Goal: Transaction & Acquisition: Download file/media

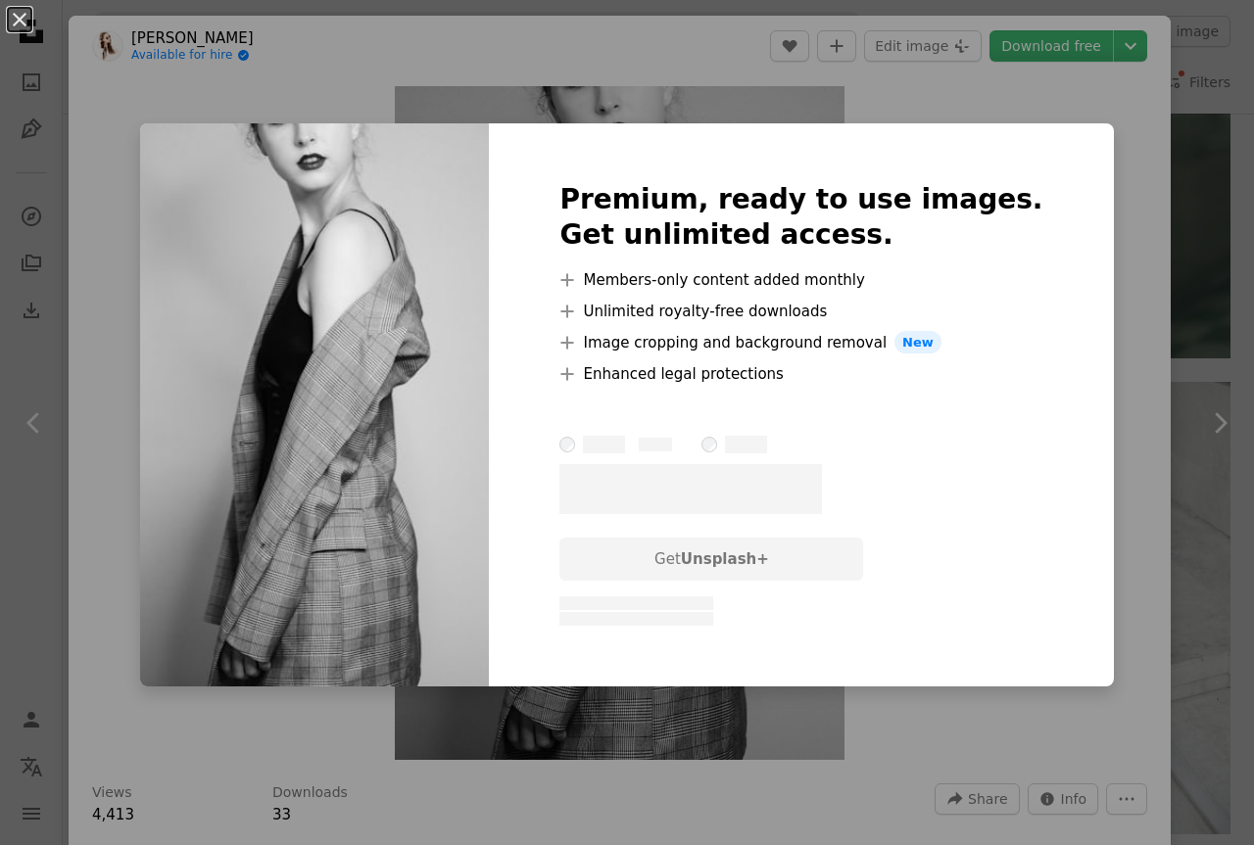
scroll to position [5192, 0]
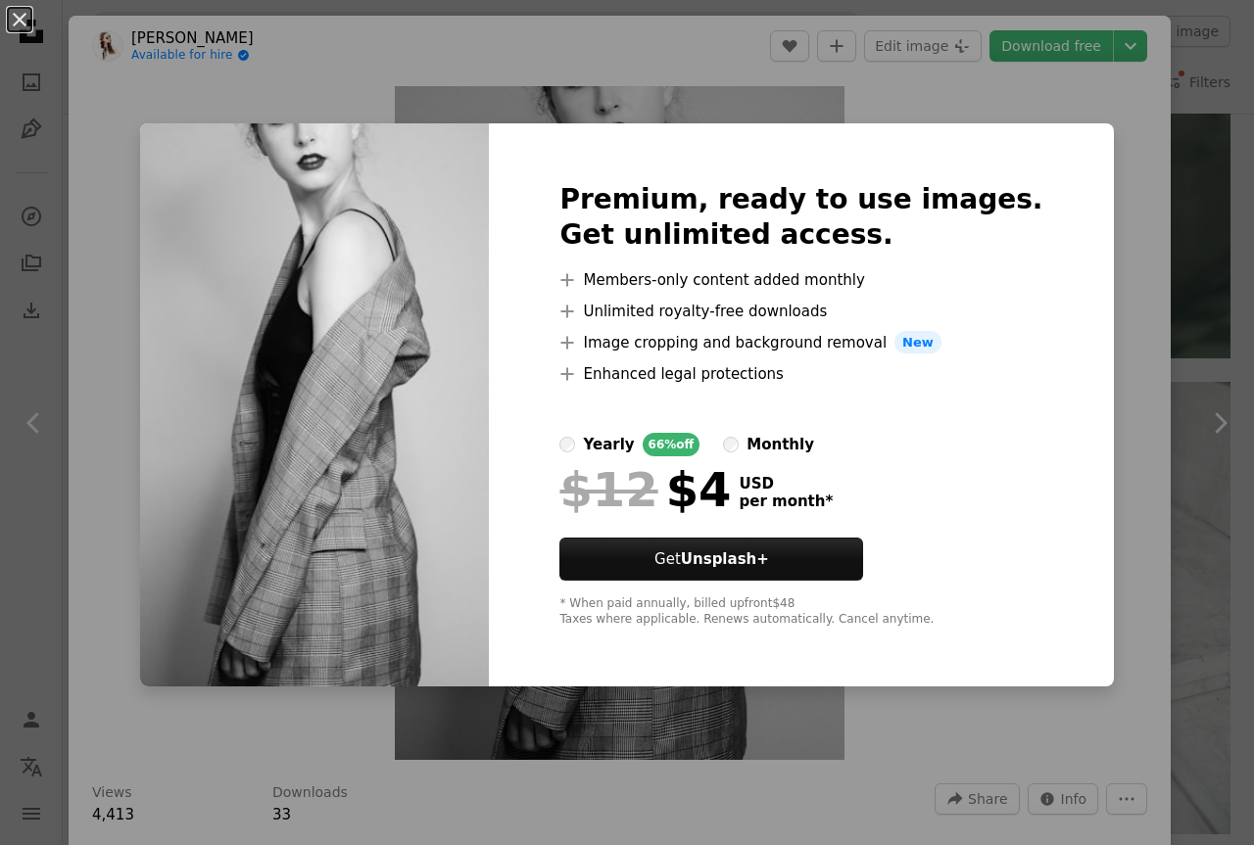
click at [1063, 359] on div "Premium, ready to use images. Get unlimited access. A plus sign Members-only co…" at bounding box center [801, 405] width 624 height 564
click at [1108, 326] on div "An X shape Premium, ready to use images. Get unlimited access. A plus sign Memb…" at bounding box center [627, 422] width 1254 height 845
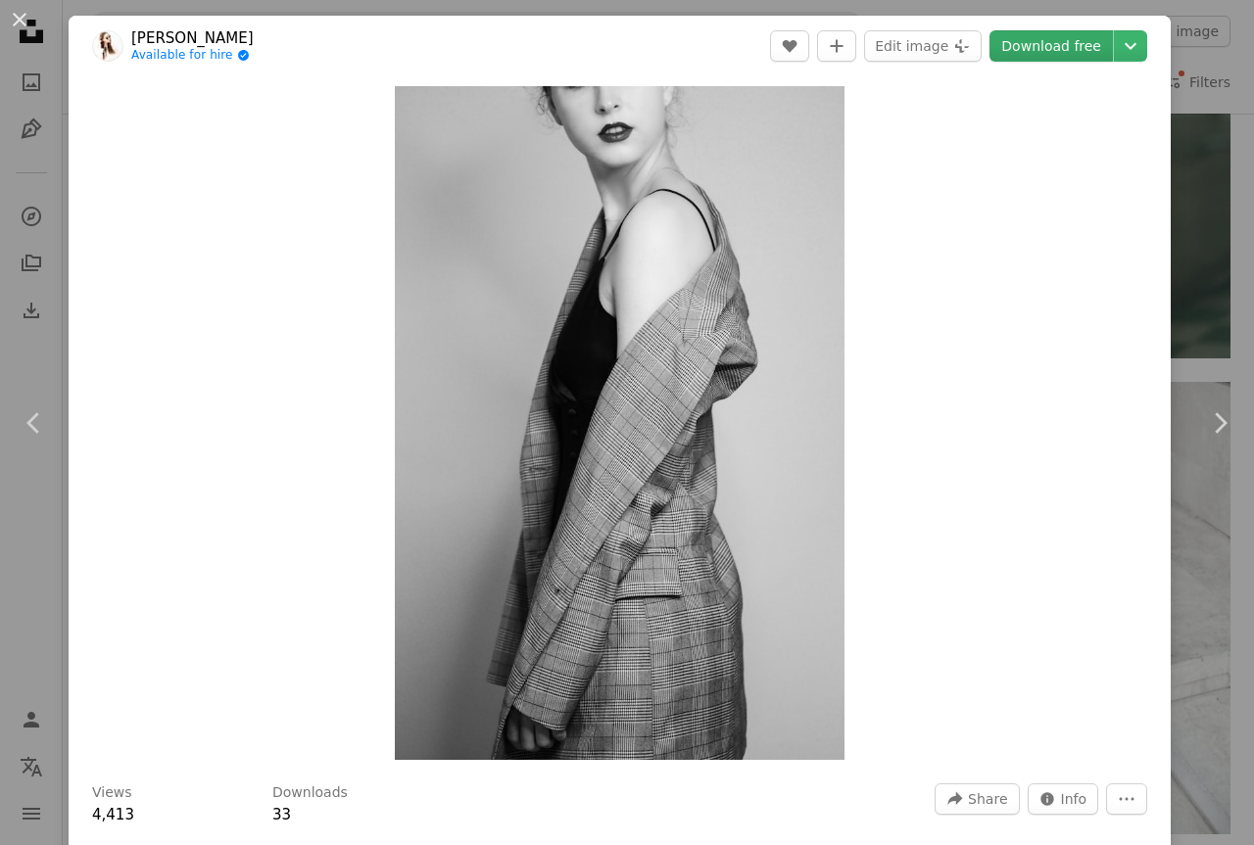
click at [1046, 42] on link "Download free" at bounding box center [1050, 45] width 123 height 31
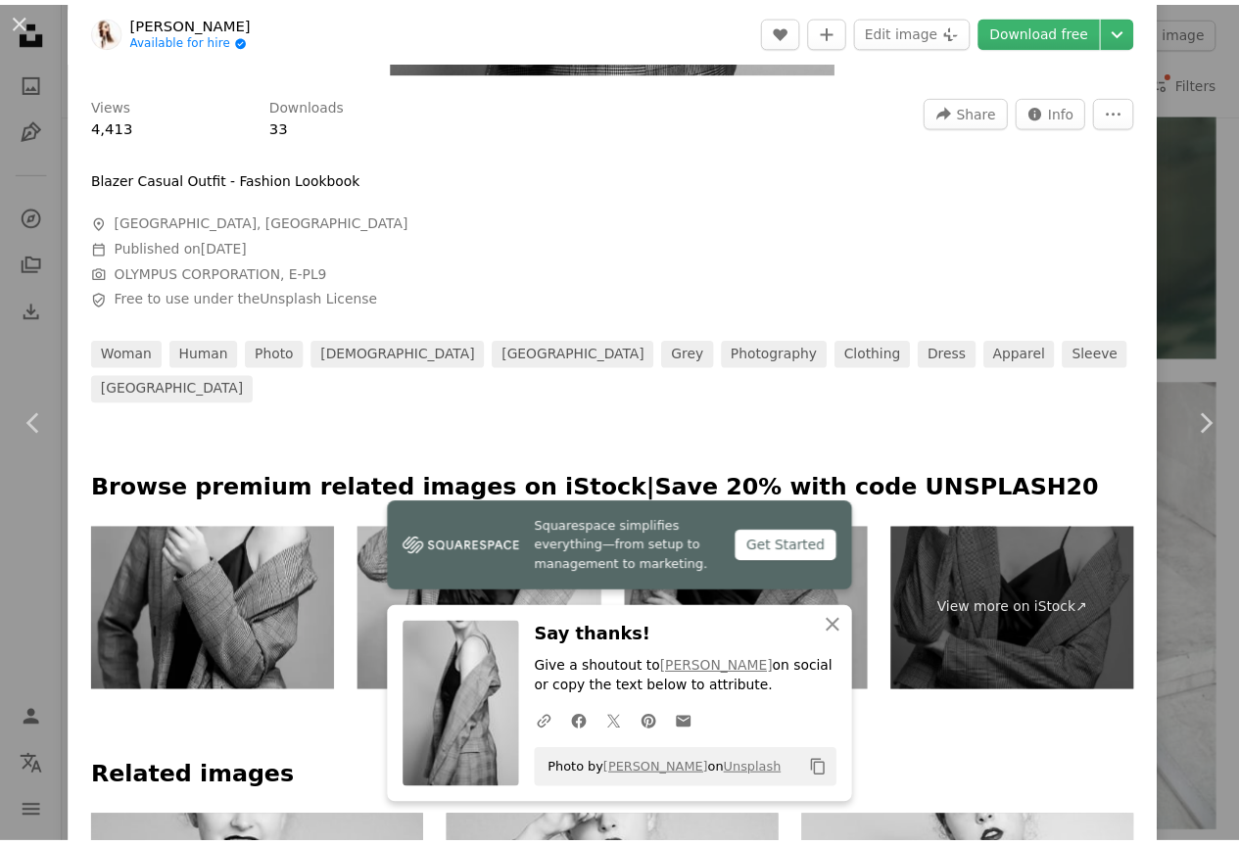
scroll to position [686, 0]
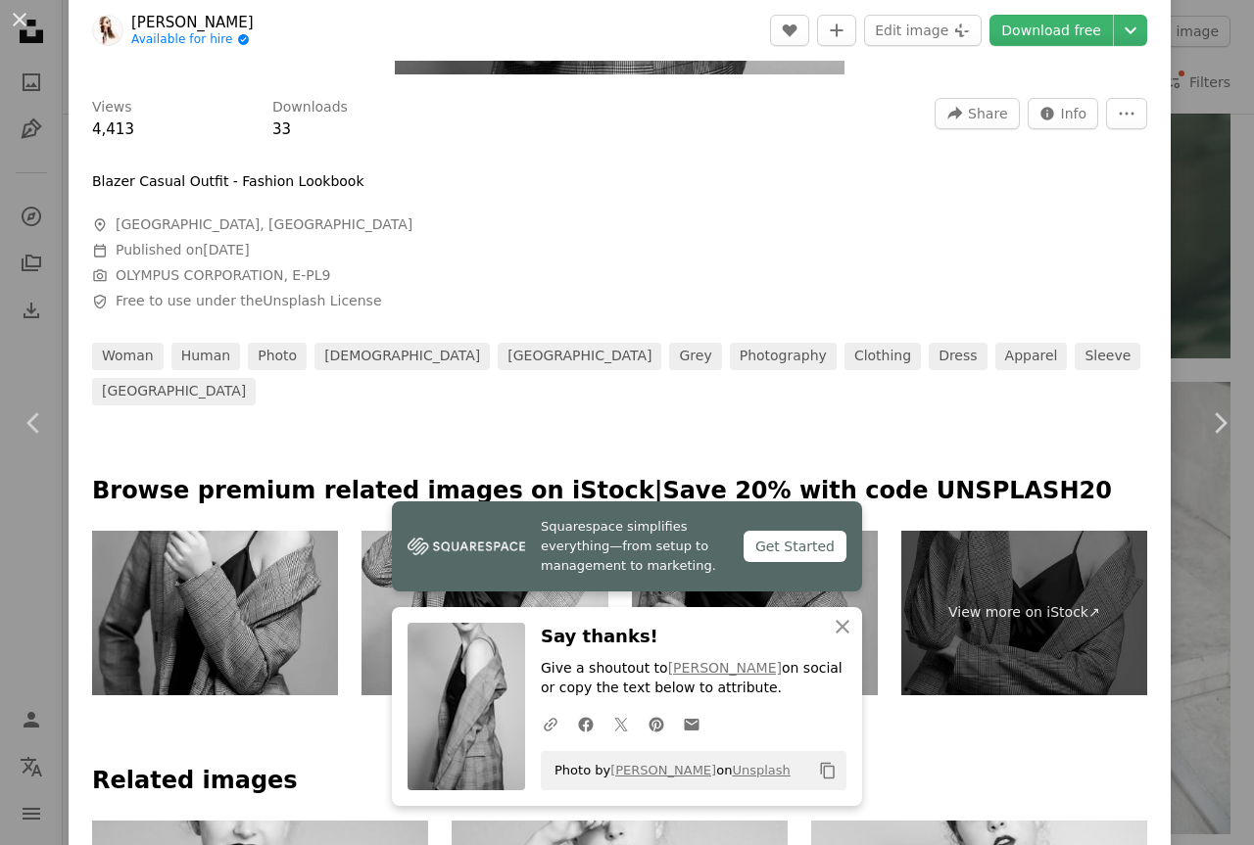
click at [27, 29] on button "An X shape" at bounding box center [20, 20] width 24 height 24
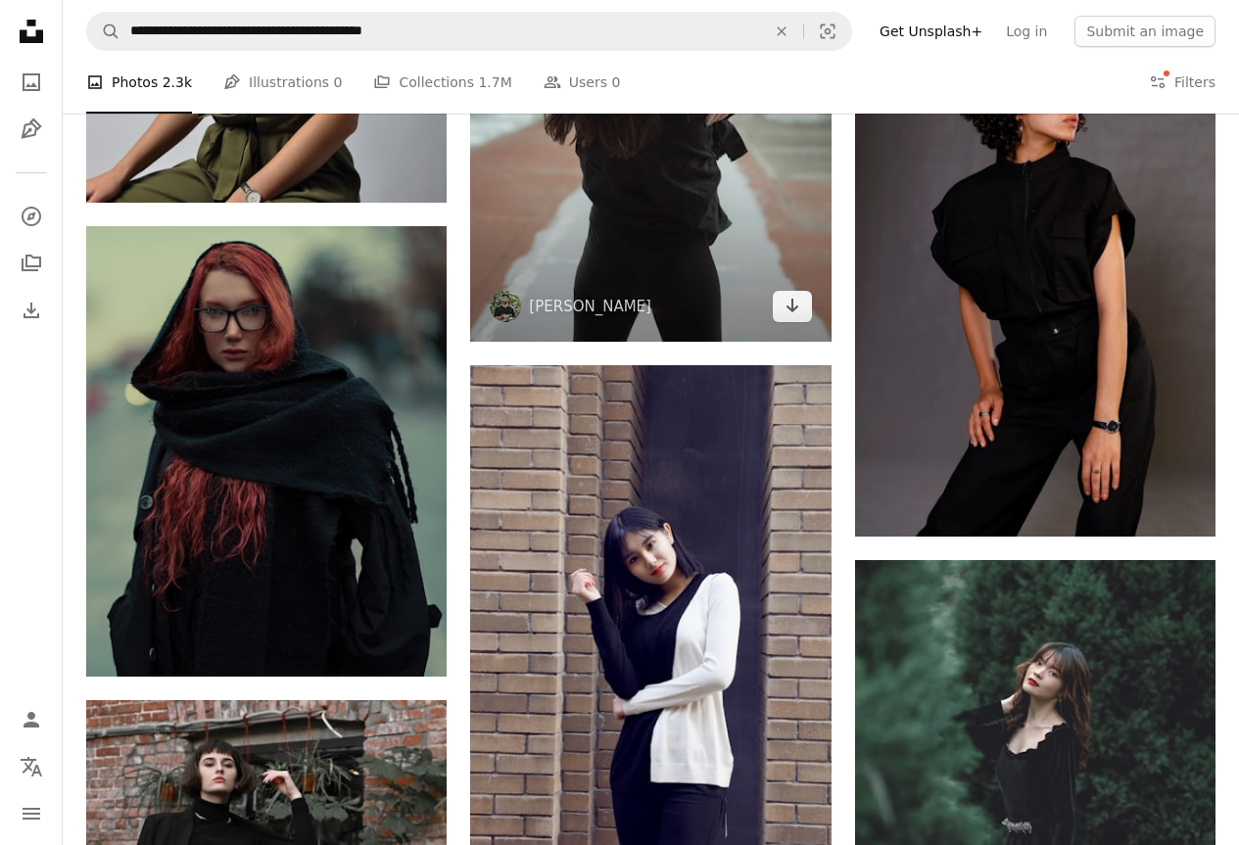
scroll to position [11363, 0]
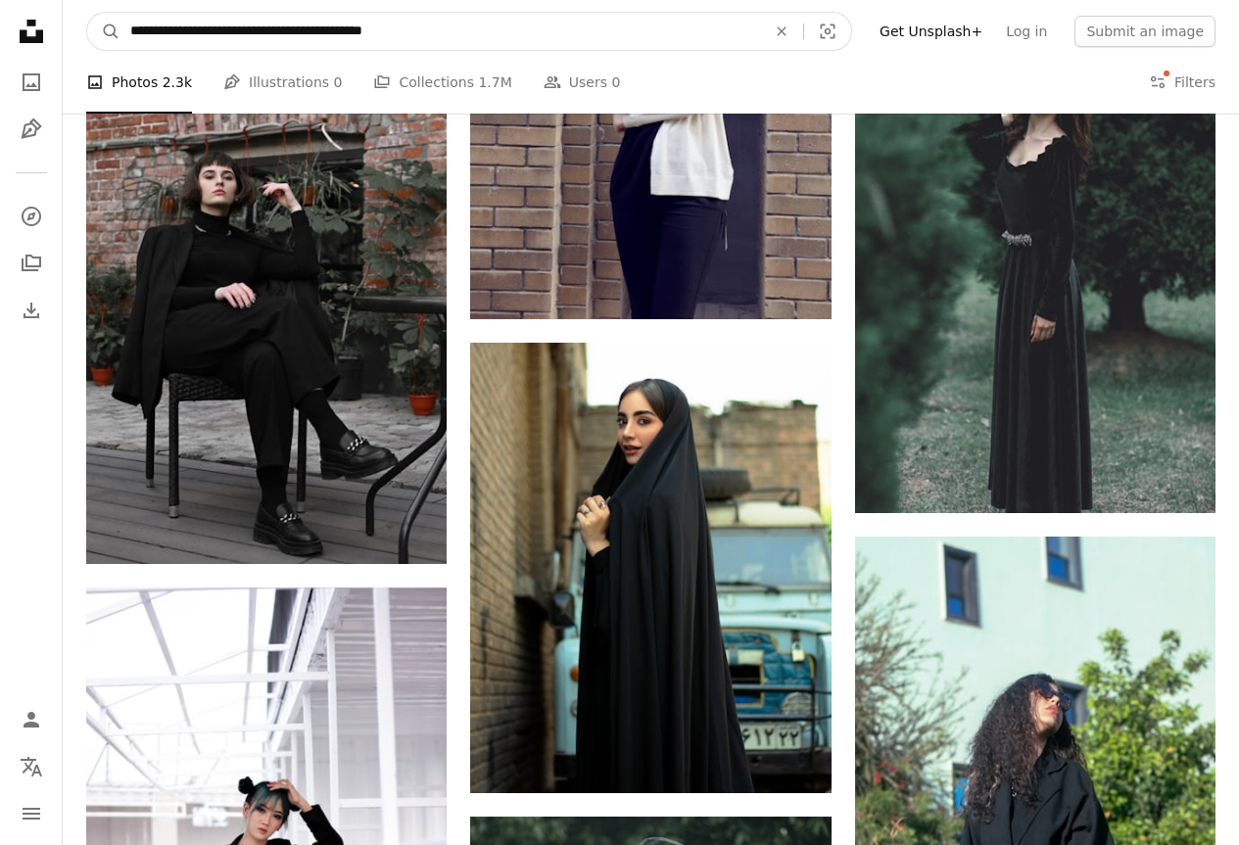
click at [430, 40] on input "**********" at bounding box center [440, 31] width 640 height 37
click at [430, 30] on input "**********" at bounding box center [440, 31] width 640 height 37
type input "**********"
click button "A magnifying glass" at bounding box center [103, 31] width 33 height 37
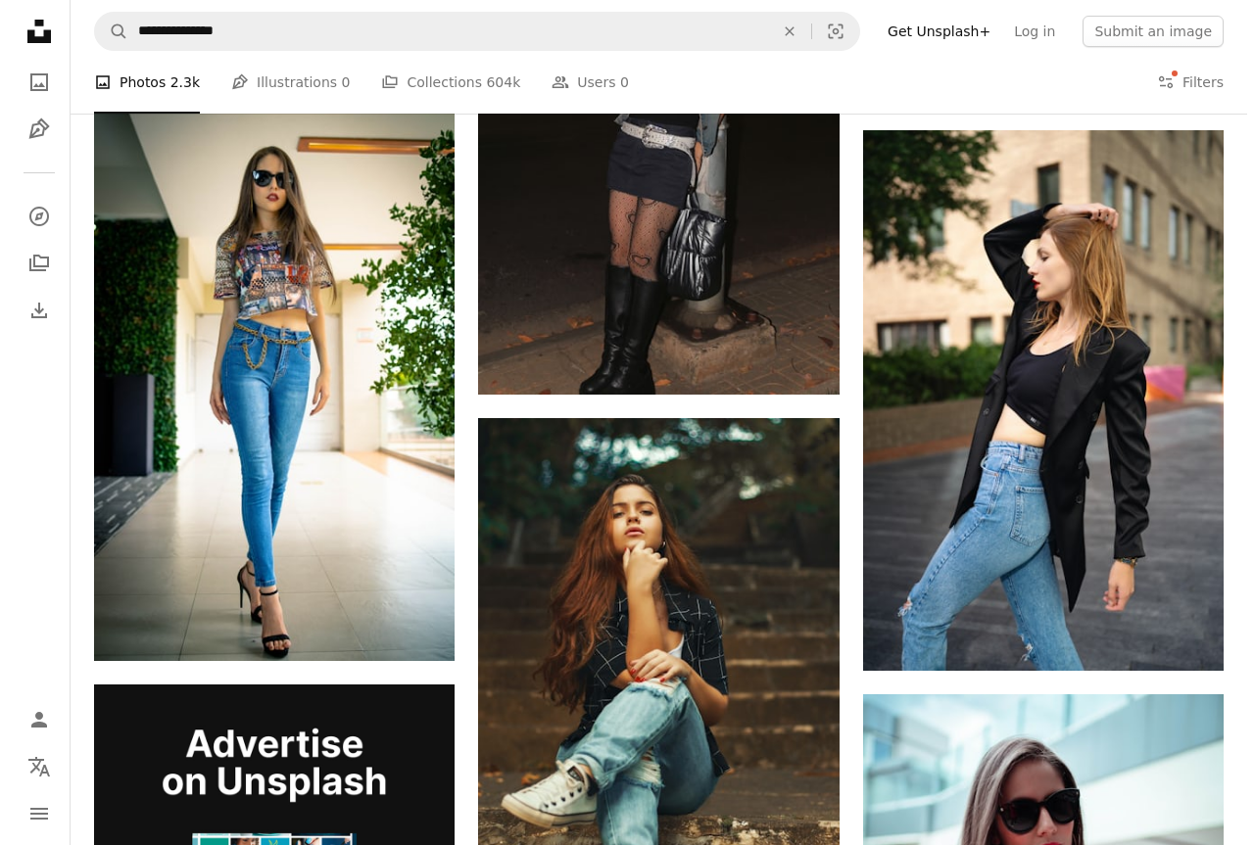
scroll to position [4016, 0]
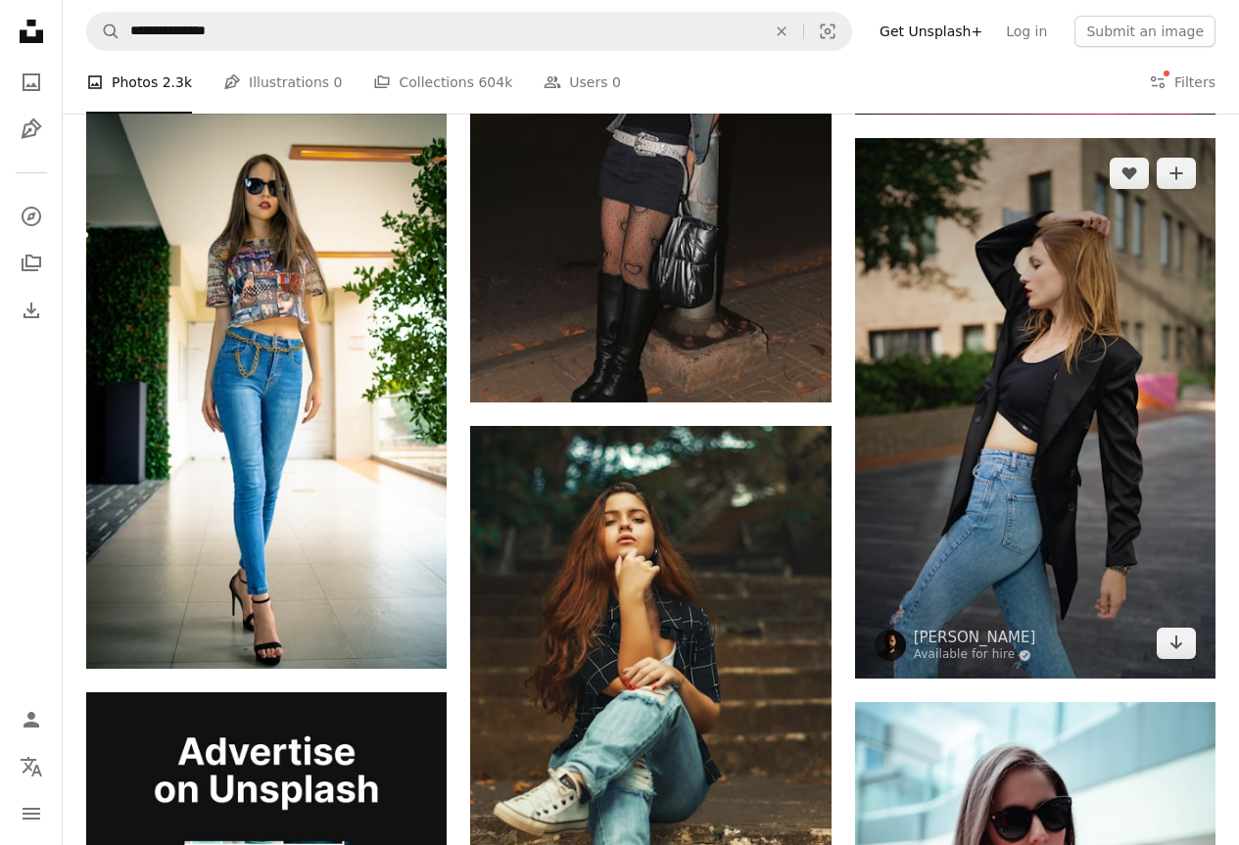
click at [1017, 356] on img at bounding box center [1035, 409] width 360 height 542
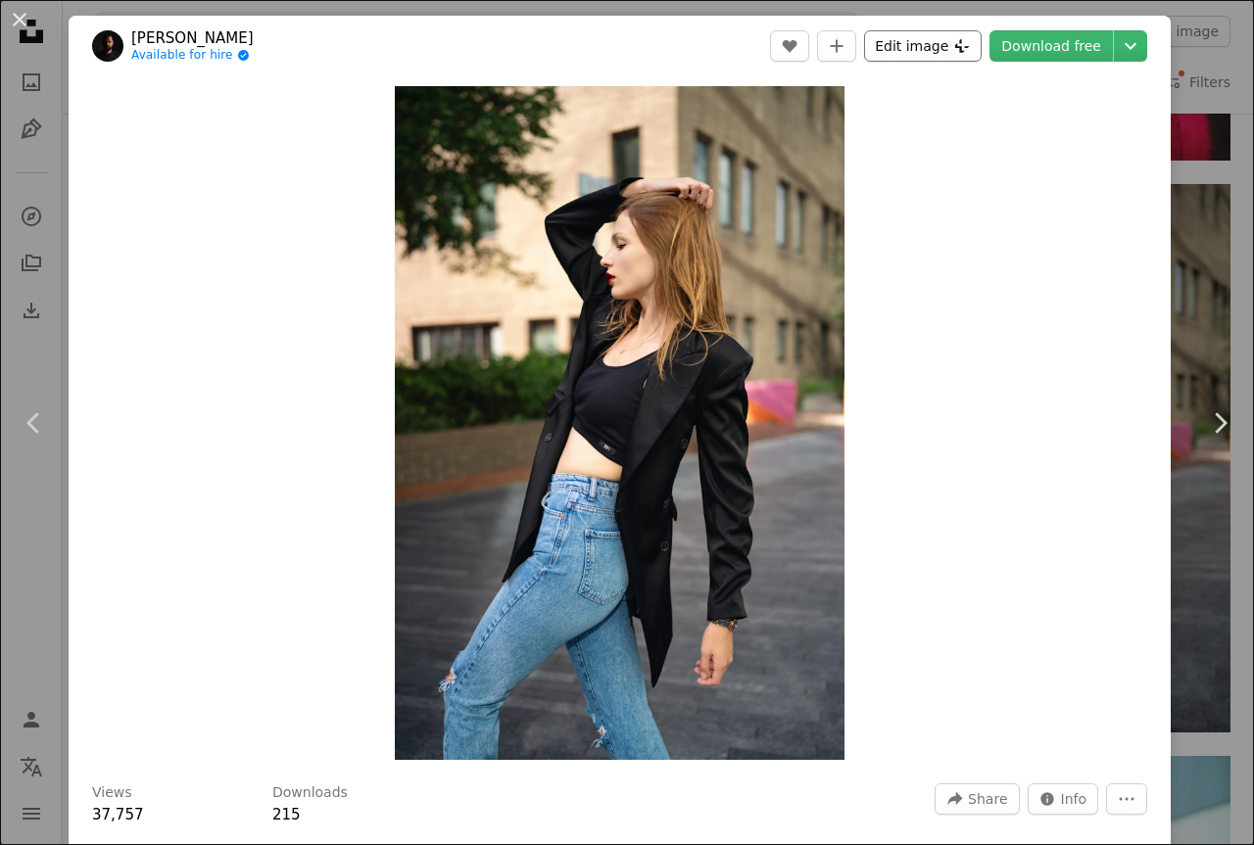
click at [892, 50] on button "Edit image Plus sign for Unsplash+" at bounding box center [923, 45] width 118 height 31
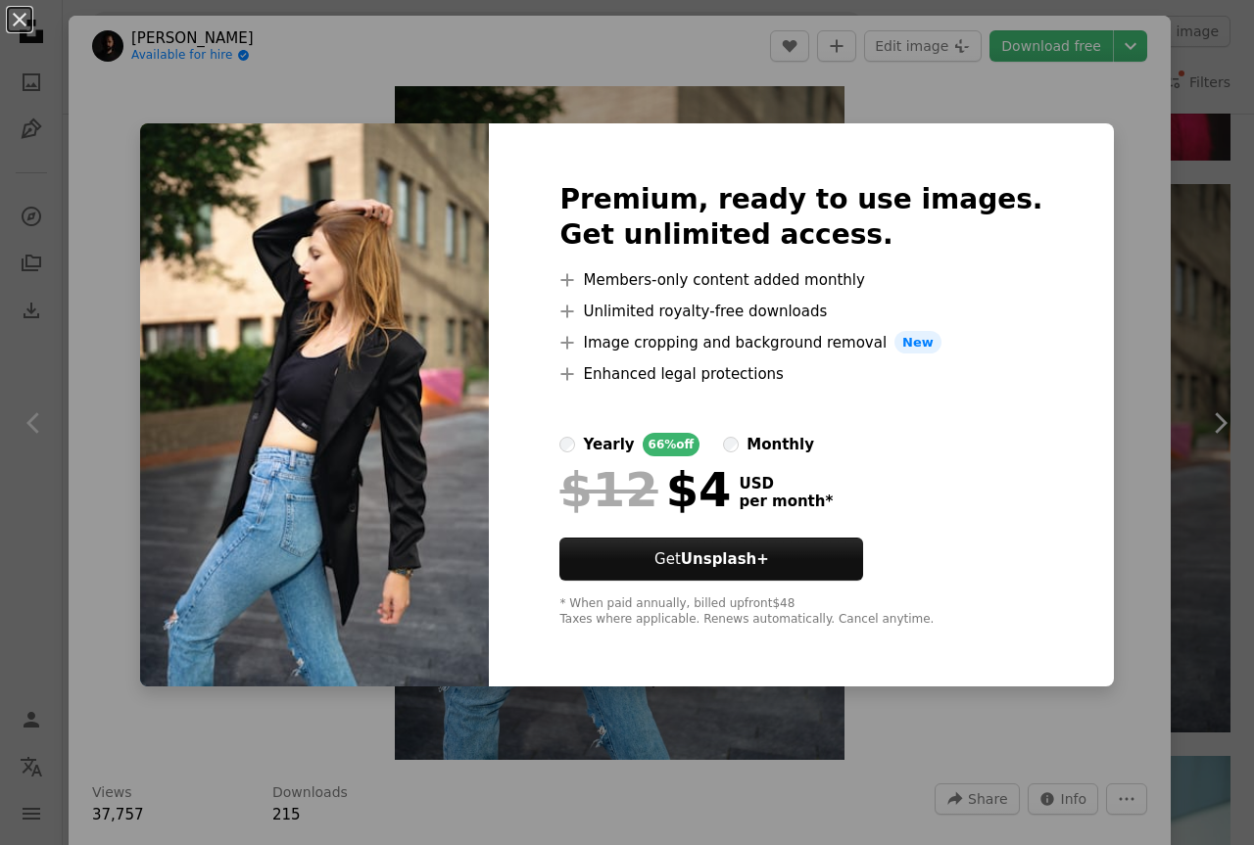
click at [1112, 178] on div "An X shape Premium, ready to use images. Get unlimited access. A plus sign Memb…" at bounding box center [627, 422] width 1254 height 845
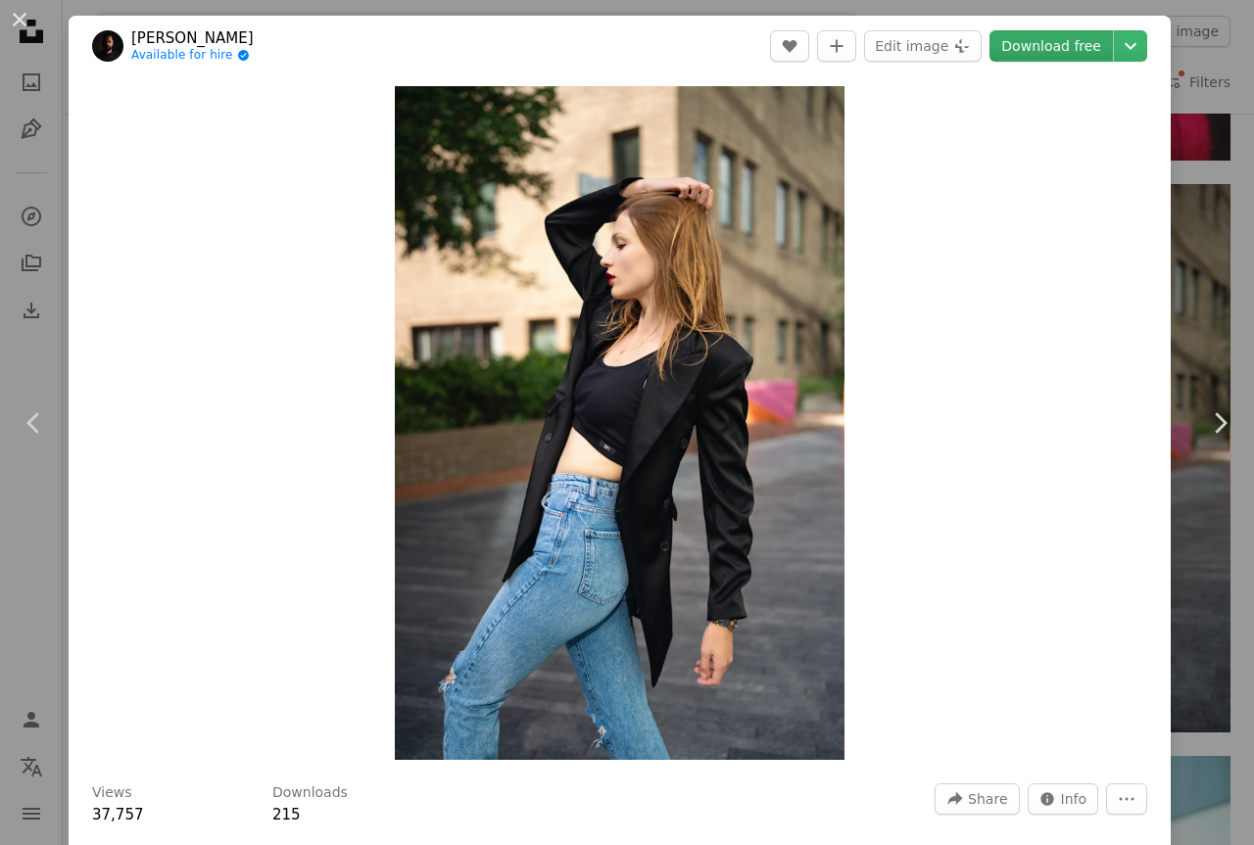
click at [1071, 52] on link "Download free" at bounding box center [1050, 45] width 123 height 31
